Goal: Task Accomplishment & Management: Manage account settings

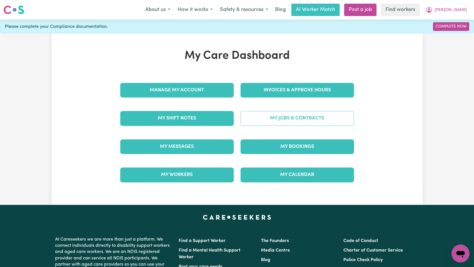
click at [288, 118] on link "My Jobs & Contracts" at bounding box center [298, 118] width 114 height 15
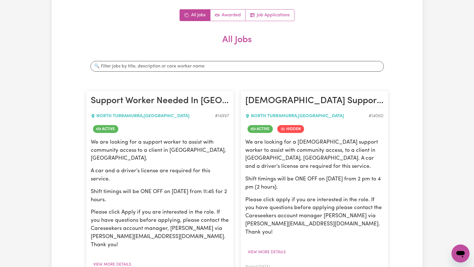
scroll to position [140, 0]
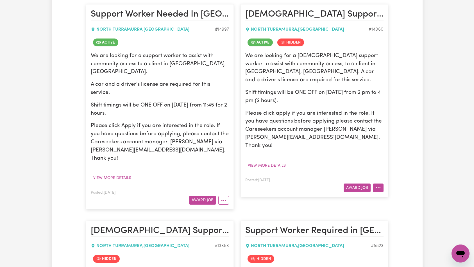
click at [380, 184] on button "More options" at bounding box center [378, 188] width 11 height 9
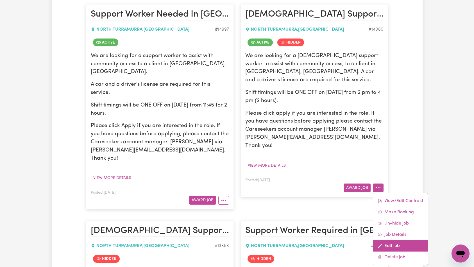
click at [395, 240] on link "Edit Job" at bounding box center [400, 245] width 55 height 11
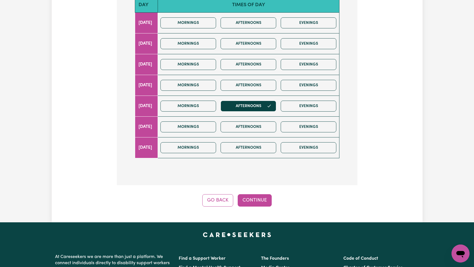
click at [243, 202] on div "Update Job Post [DEMOGRAPHIC_DATA] Support Worker Needed ONE OFF In [GEOGRAPHIC…" at bounding box center [237, 22] width 371 height 399
click at [252, 195] on button "Continue" at bounding box center [255, 200] width 34 height 12
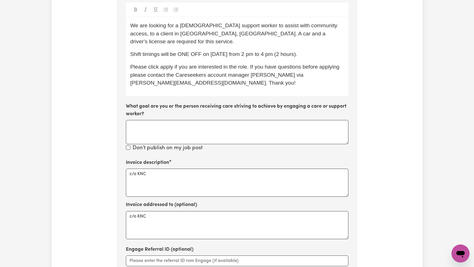
scroll to position [221, 0]
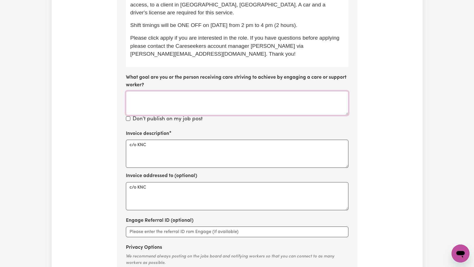
click at [233, 91] on textarea "What goal are you or the person receiving care striving to achieve by engaging …" at bounding box center [237, 103] width 223 height 24
click at [221, 140] on textarea "c/o KNC" at bounding box center [237, 154] width 223 height 28
paste textarea "Domestic support and Social Support"
type textarea "Domestic support and Social Support"
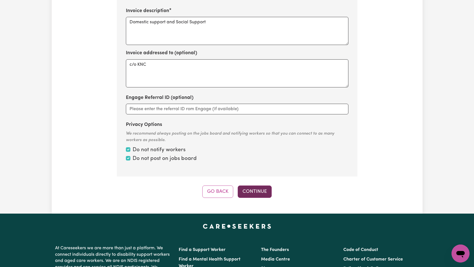
click at [263, 186] on button "Continue" at bounding box center [255, 192] width 34 height 12
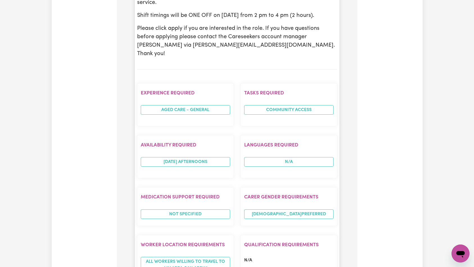
scroll to position [484, 0]
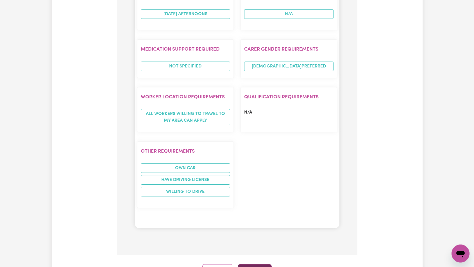
click at [259, 264] on button "Continue" at bounding box center [255, 270] width 34 height 12
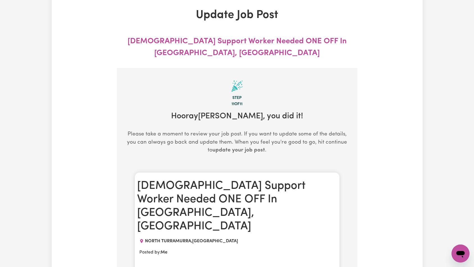
scroll to position [0, 0]
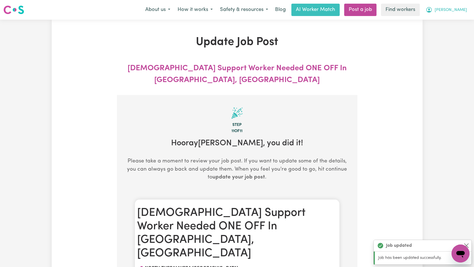
click at [461, 12] on span "[PERSON_NAME]" at bounding box center [451, 10] width 32 height 6
click at [452, 33] on link "Logout" at bounding box center [448, 32] width 44 height 11
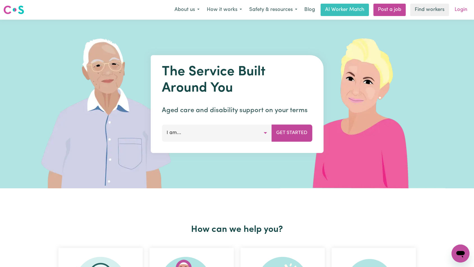
click at [462, 10] on link "Login" at bounding box center [460, 10] width 19 height 12
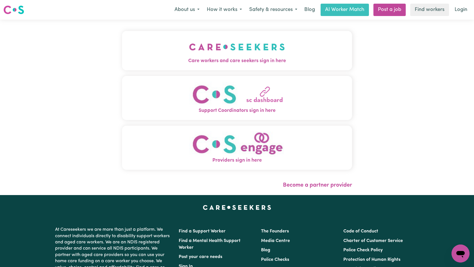
click at [189, 40] on img "Care workers and care seekers sign in here" at bounding box center [237, 47] width 96 height 21
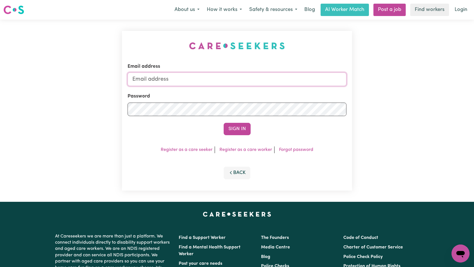
click at [237, 82] on input "Email address" at bounding box center [237, 79] width 219 height 13
type input "[EMAIL_ADDRESS][DOMAIN_NAME]"
click at [238, 133] on button "Sign In" at bounding box center [237, 129] width 27 height 12
